Goal: Task Accomplishment & Management: Manage account settings

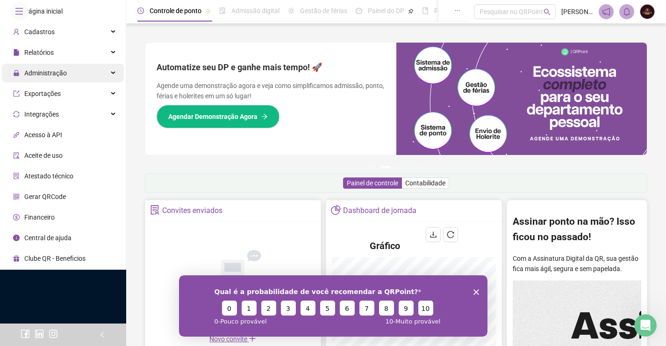
click at [31, 82] on span "Administração" at bounding box center [40, 73] width 54 height 19
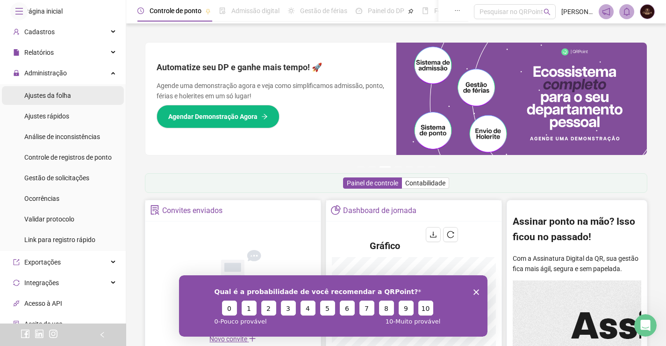
click at [40, 99] on span "Ajustes da folha" at bounding box center [47, 95] width 47 height 7
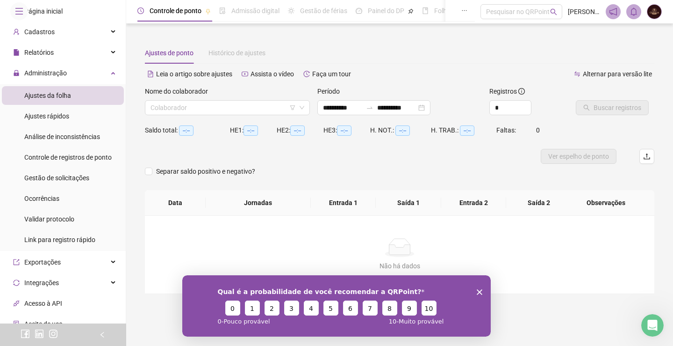
type input "**********"
click at [204, 97] on div "Nome do colaborador" at bounding box center [227, 93] width 165 height 14
click at [209, 106] on input "search" at bounding box center [223, 108] width 145 height 14
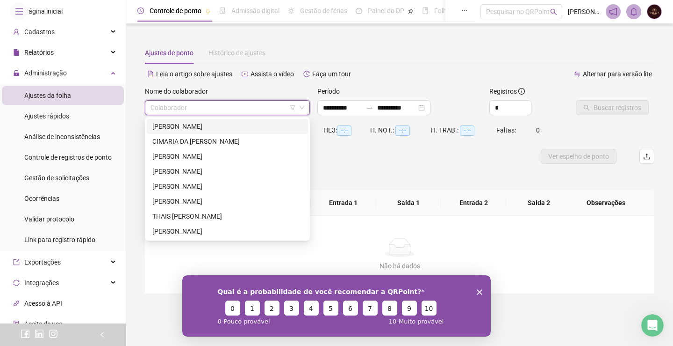
click at [220, 122] on div "[PERSON_NAME]" at bounding box center [227, 126] width 150 height 10
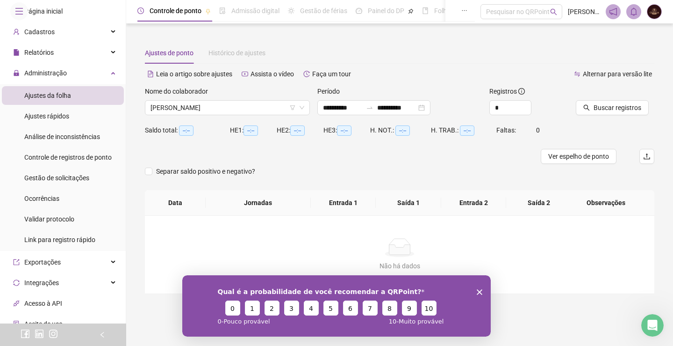
click at [478, 288] on div "Qual é a probabilidade de você recomendar a QRPoint? 0 1 2 3 4 5 6 7 8 9 10 0 -…" at bounding box center [336, 304] width 309 height 61
drag, startPoint x: 478, startPoint y: 290, endPoint x: 688, endPoint y: 549, distance: 333.8
click at [478, 290] on polygon "Encerrar pesquisa" at bounding box center [480, 292] width 6 height 6
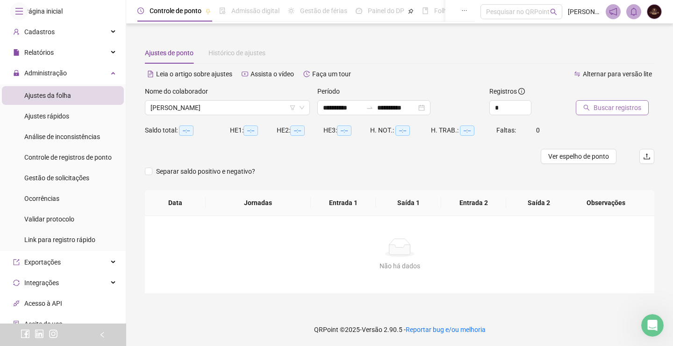
click at [600, 104] on span "Buscar registros" at bounding box center [618, 107] width 48 height 10
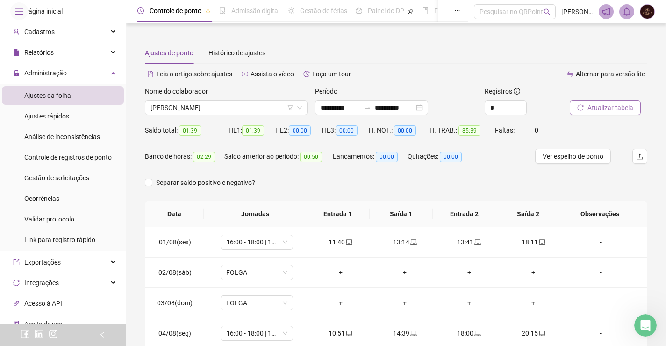
click at [600, 104] on span "Atualizar tabela" at bounding box center [611, 107] width 46 height 10
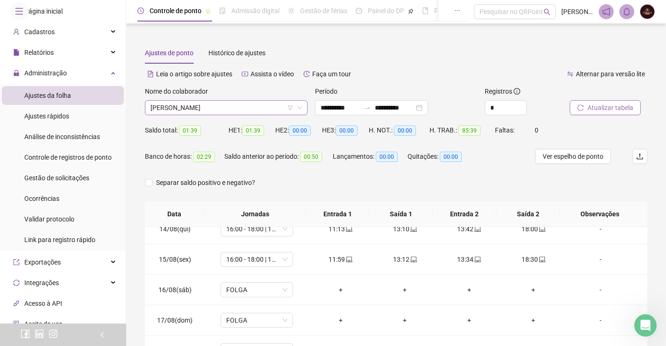
click at [257, 109] on span "[PERSON_NAME]" at bounding box center [227, 108] width 152 height 14
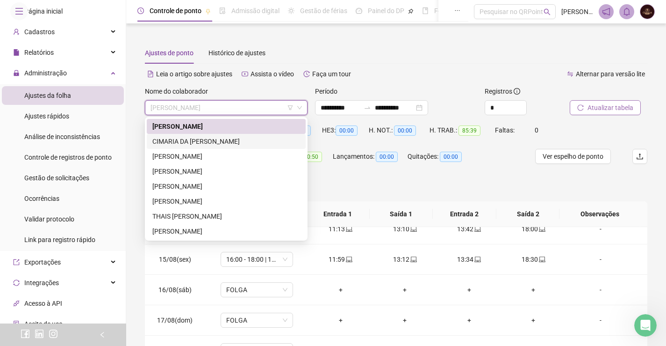
click at [229, 141] on div "CIMARIA DA [PERSON_NAME]" at bounding box center [226, 141] width 148 height 10
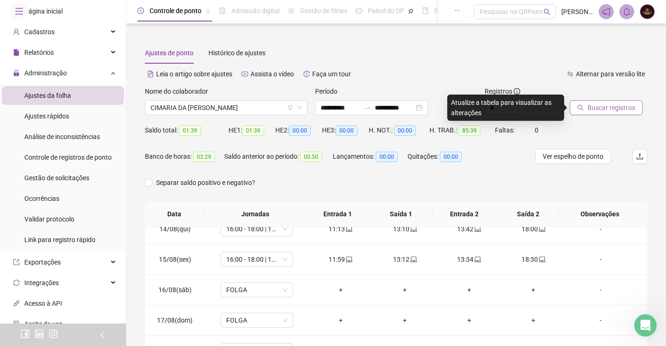
click at [607, 109] on span "Buscar registros" at bounding box center [612, 107] width 48 height 10
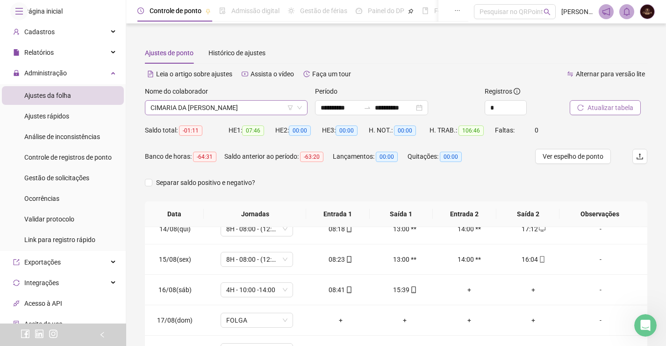
click at [214, 112] on span "CIMARIA DA [PERSON_NAME]" at bounding box center [227, 108] width 152 height 14
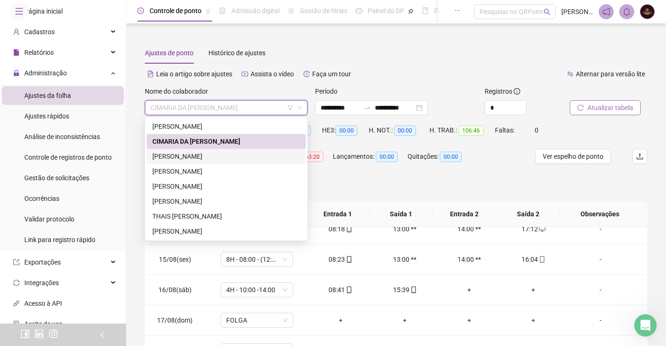
click at [207, 155] on div "[PERSON_NAME]" at bounding box center [226, 156] width 148 height 10
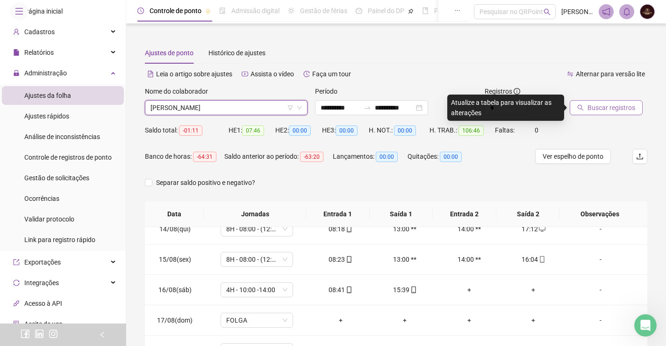
click at [617, 113] on button "Buscar registros" at bounding box center [606, 107] width 73 height 15
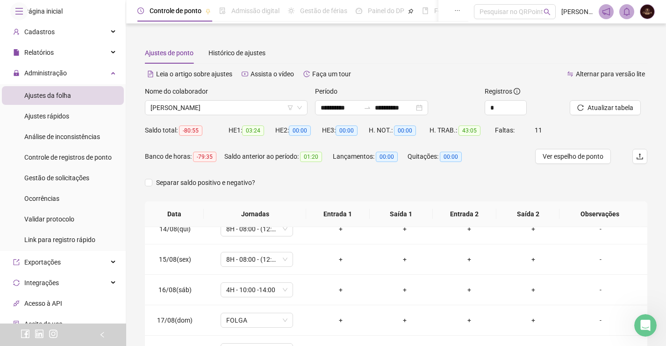
scroll to position [47, 0]
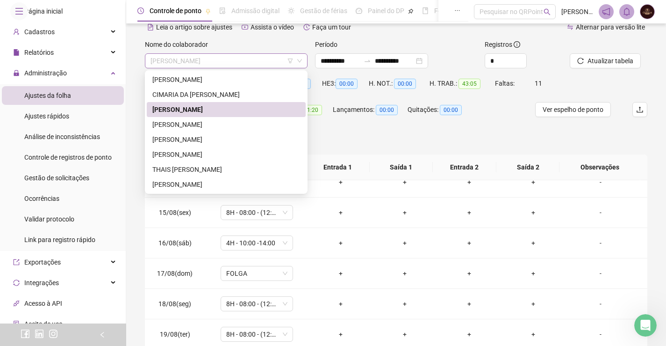
click at [276, 57] on span "[PERSON_NAME]" at bounding box center [227, 61] width 152 height 14
click at [241, 127] on div "[PERSON_NAME]" at bounding box center [226, 124] width 148 height 10
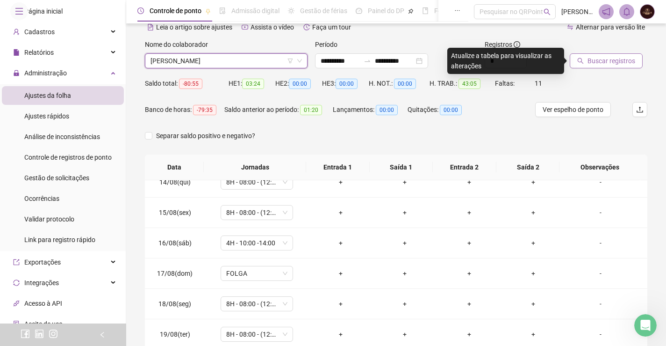
click at [600, 65] on span "Buscar registros" at bounding box center [612, 61] width 48 height 10
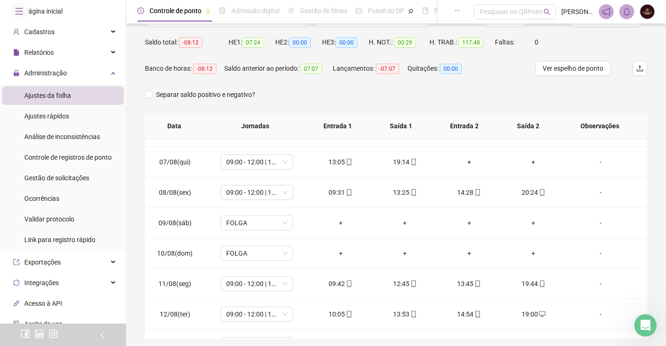
scroll to position [0, 0]
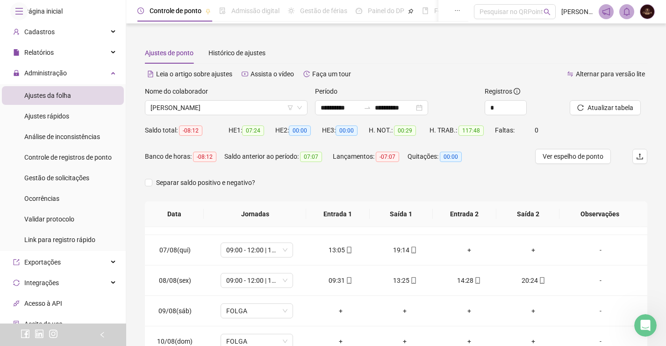
click at [207, 116] on div "Nome do colaborador [PERSON_NAME]" at bounding box center [226, 104] width 170 height 36
click at [218, 110] on span "[PERSON_NAME]" at bounding box center [227, 108] width 152 height 14
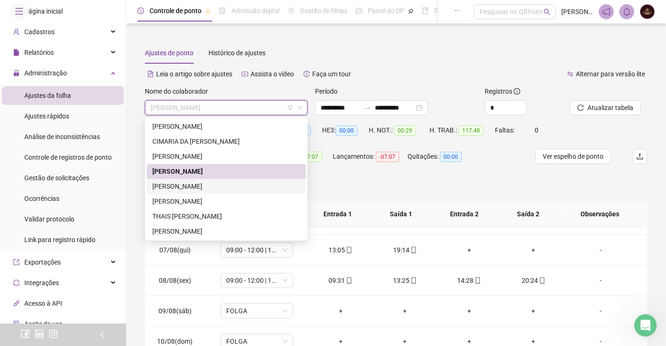
click at [200, 190] on div "[PERSON_NAME]" at bounding box center [226, 186] width 148 height 10
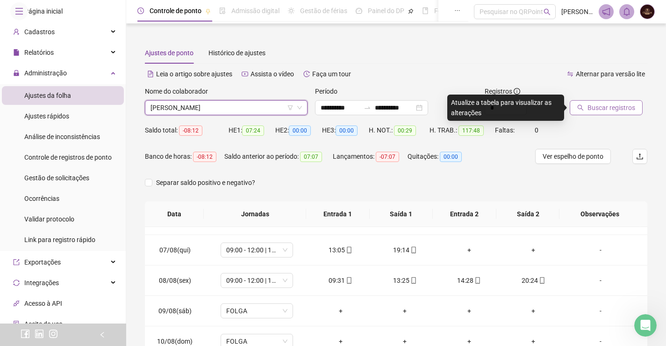
click at [623, 112] on span "Buscar registros" at bounding box center [612, 107] width 48 height 10
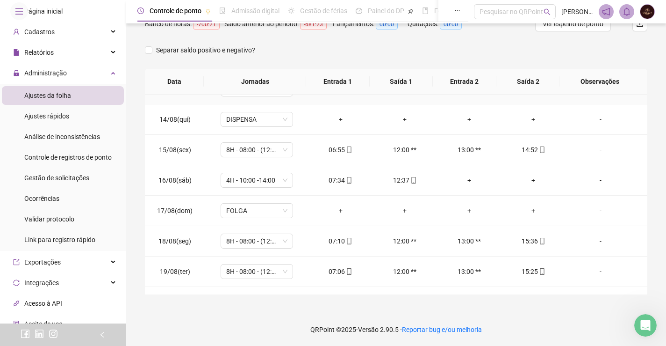
scroll to position [408, 0]
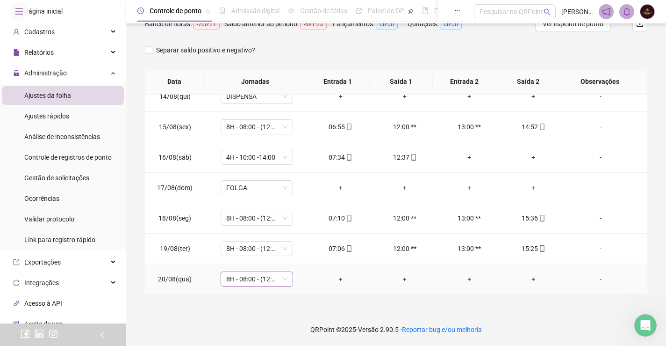
click at [232, 285] on span "8H - 08:00 - (12:00-13:00) - 17:00" at bounding box center [256, 279] width 61 height 14
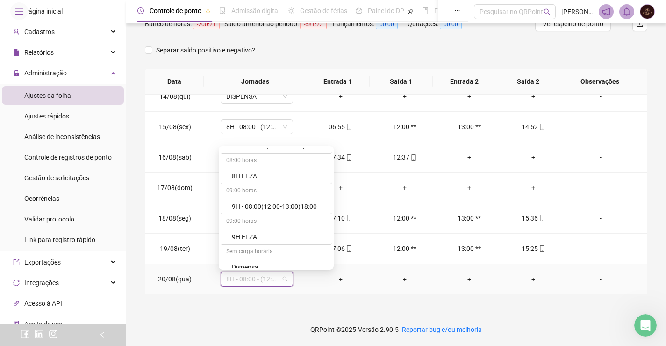
scroll to position [468, 0]
click at [251, 244] on div "Dispensa" at bounding box center [276, 249] width 111 height 15
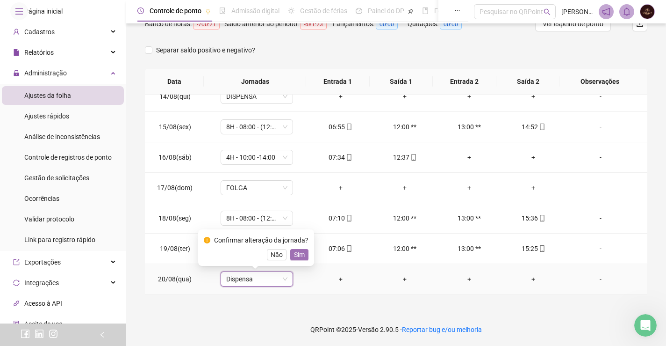
click at [296, 256] on span "Sim" at bounding box center [299, 254] width 11 height 10
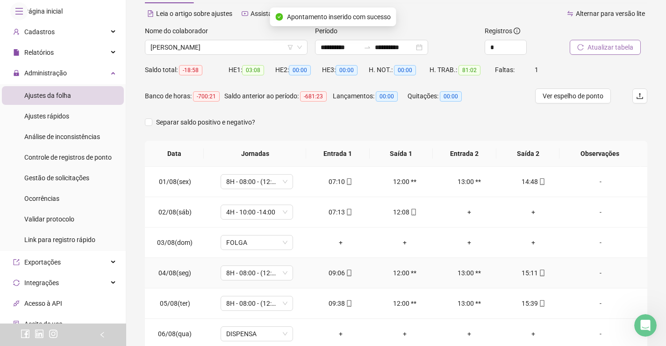
scroll to position [0, 0]
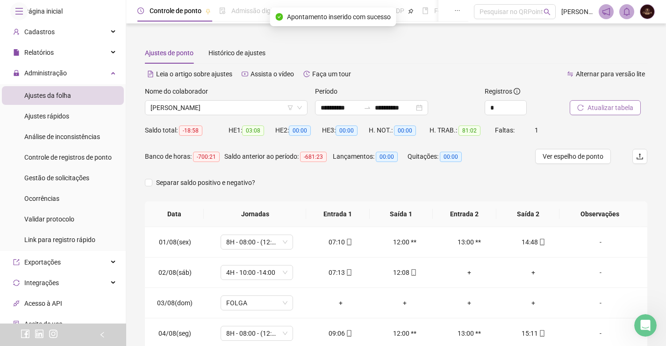
click at [595, 108] on span "Atualizar tabela" at bounding box center [611, 107] width 46 height 10
click at [244, 103] on span "[PERSON_NAME]" at bounding box center [227, 108] width 152 height 14
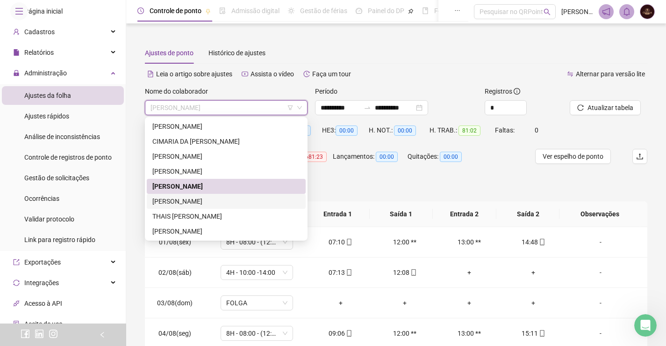
click at [199, 202] on div "[PERSON_NAME]" at bounding box center [226, 201] width 148 height 10
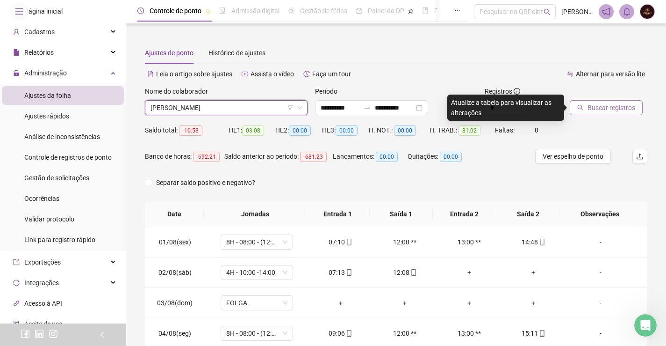
click at [625, 105] on span "Buscar registros" at bounding box center [612, 107] width 48 height 10
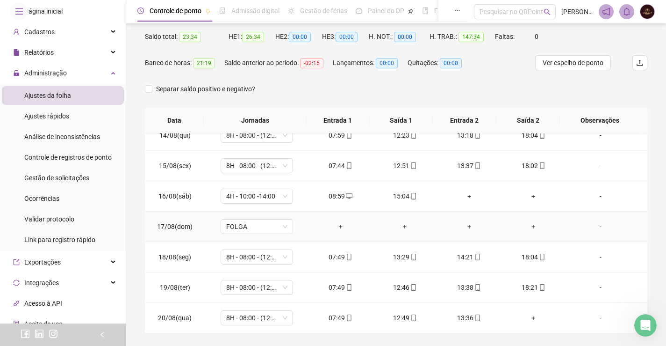
scroll to position [132, 0]
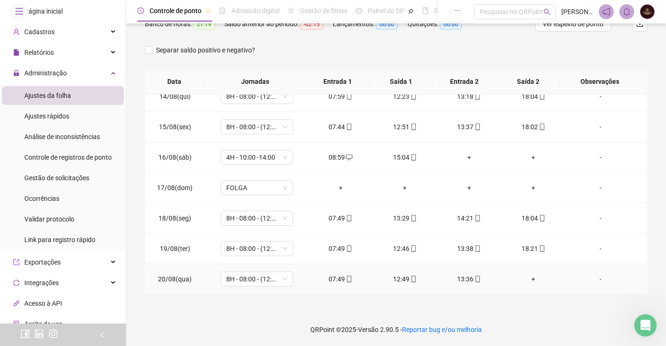
click at [524, 275] on div "+" at bounding box center [534, 279] width 50 height 10
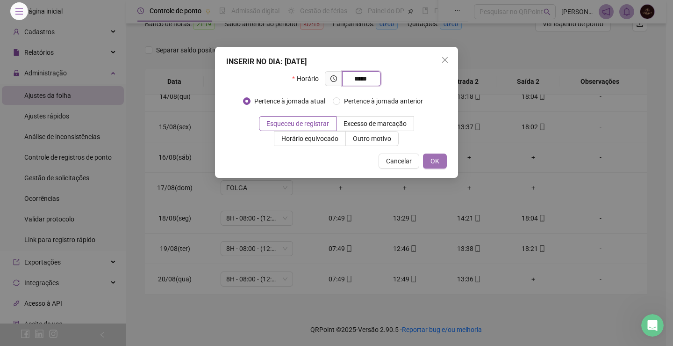
type input "*****"
click at [439, 159] on span "OK" at bounding box center [435, 161] width 9 height 10
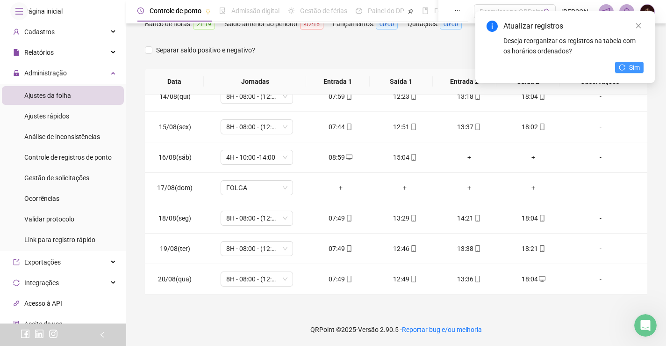
click at [637, 66] on span "Sim" at bounding box center [634, 67] width 11 height 10
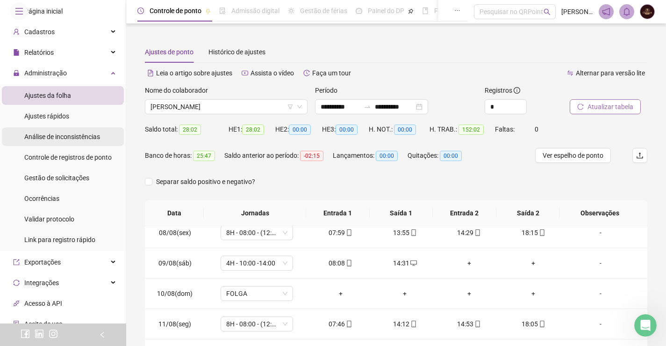
scroll to position [0, 0]
click at [200, 106] on span "[PERSON_NAME]" at bounding box center [227, 108] width 152 height 14
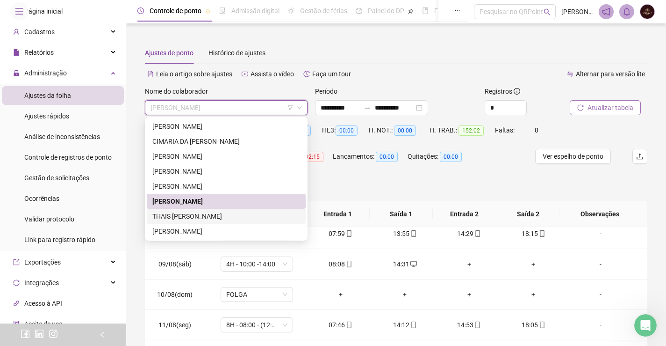
click at [200, 217] on div "THAIS [PERSON_NAME]" at bounding box center [226, 216] width 148 height 10
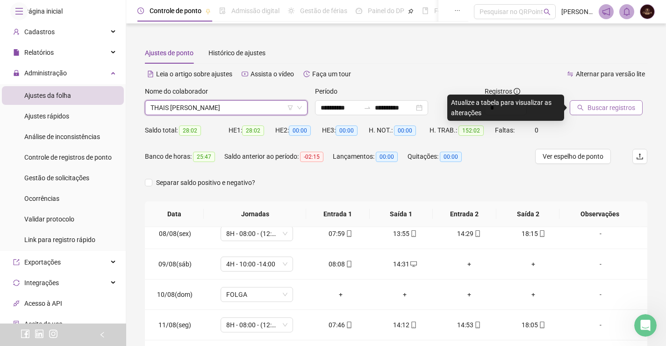
click at [599, 102] on span "Buscar registros" at bounding box center [612, 107] width 48 height 10
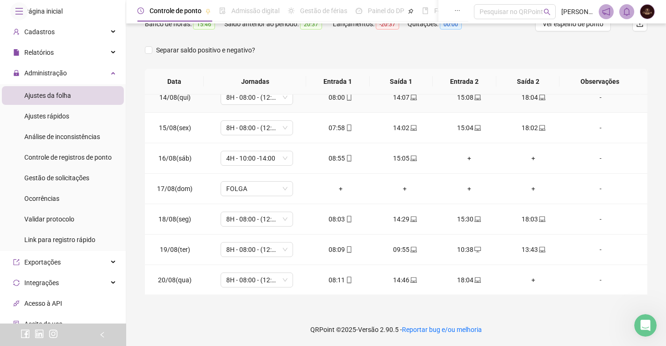
scroll to position [408, 0]
click at [524, 276] on div "+" at bounding box center [534, 279] width 50 height 10
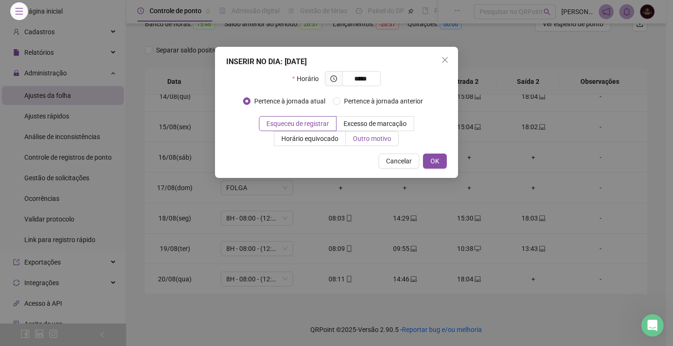
type input "*****"
click at [374, 138] on span "Outro motivo" at bounding box center [372, 138] width 38 height 7
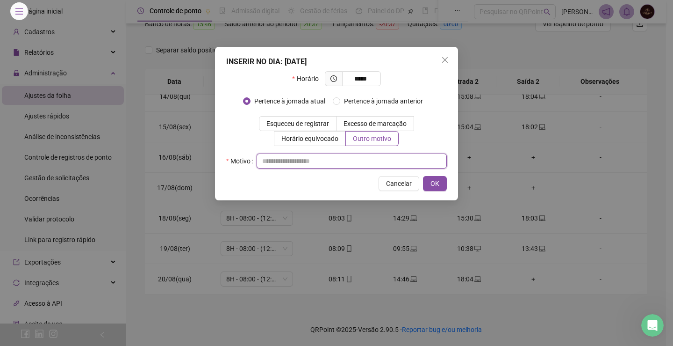
click at [334, 167] on input "text" at bounding box center [352, 160] width 190 height 15
type input "*"
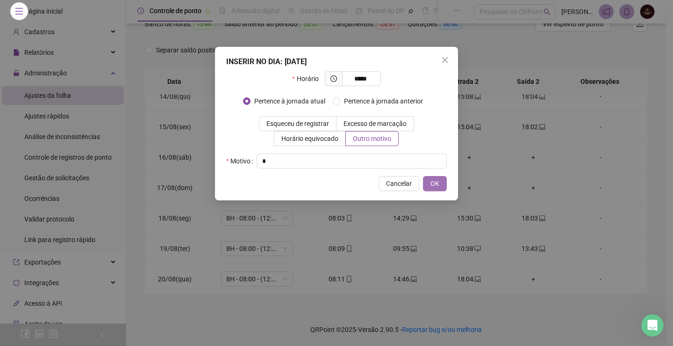
click at [431, 180] on span "OK" at bounding box center [435, 183] width 9 height 10
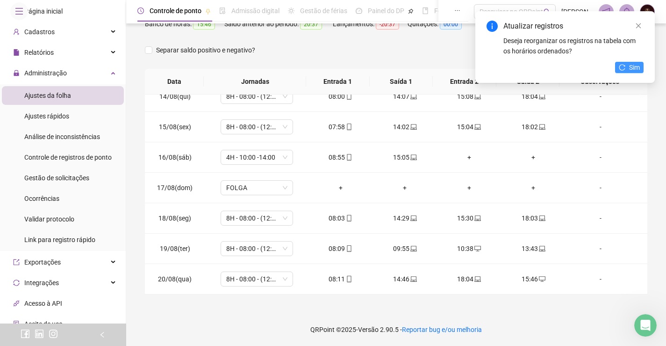
click at [621, 69] on icon "reload" at bounding box center [622, 67] width 7 height 7
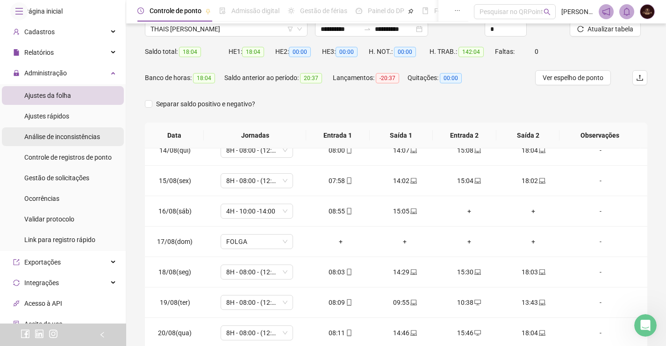
scroll to position [0, 0]
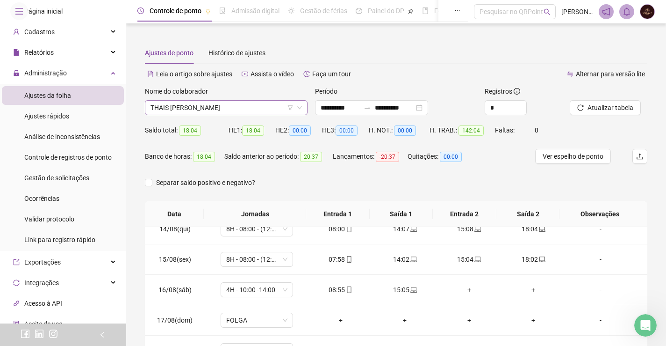
click at [222, 106] on span "THAIS [PERSON_NAME]" at bounding box center [227, 108] width 152 height 14
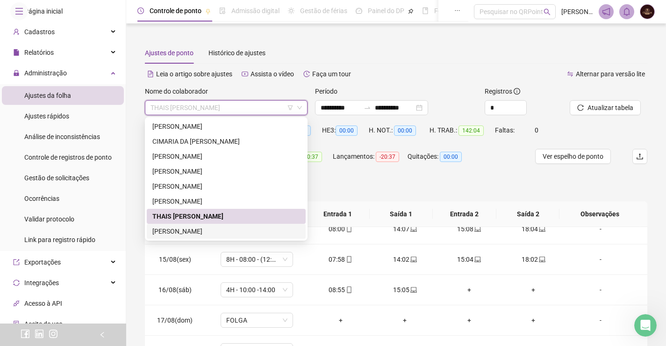
click at [211, 230] on div "[PERSON_NAME]" at bounding box center [226, 231] width 148 height 10
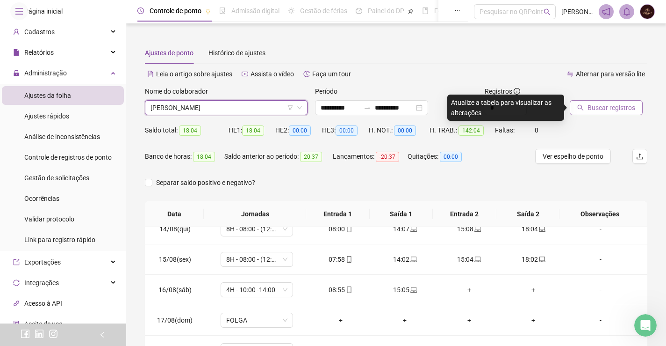
click at [586, 110] on button "Buscar registros" at bounding box center [606, 107] width 73 height 15
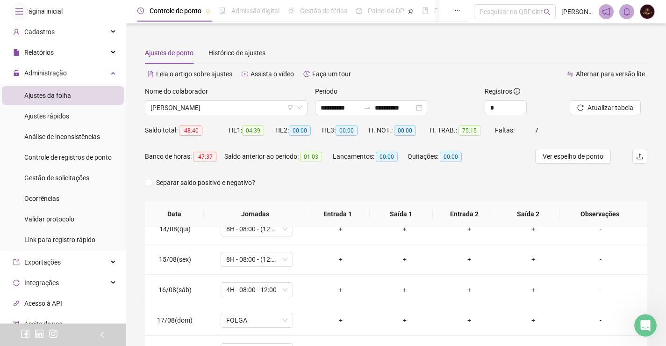
click at [49, 15] on span "Página inicial" at bounding box center [43, 10] width 38 height 7
